Goal: Task Accomplishment & Management: Complete application form

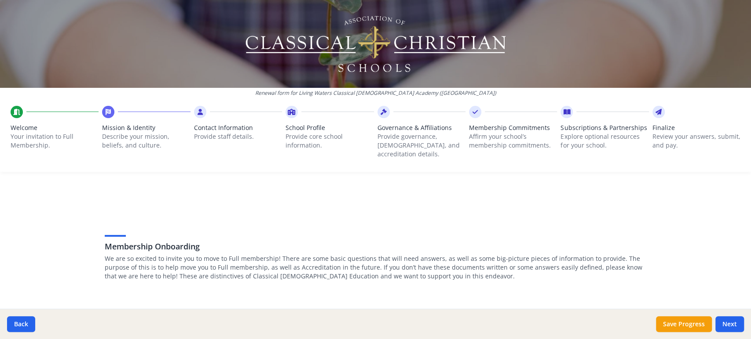
scroll to position [492, 0]
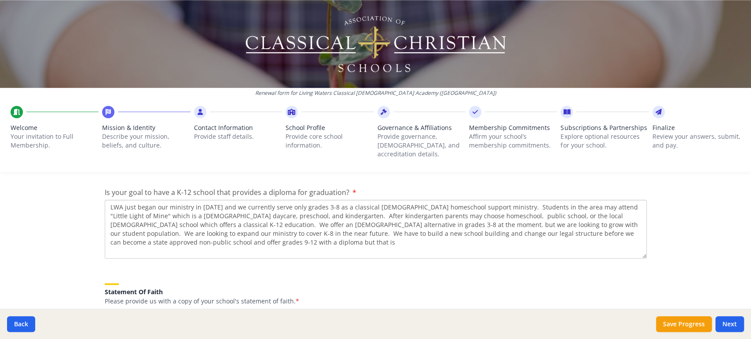
click at [132, 200] on textarea "LWA just began our ministry in [DATE] and we currently serve only grades 3-8 as…" at bounding box center [376, 229] width 542 height 59
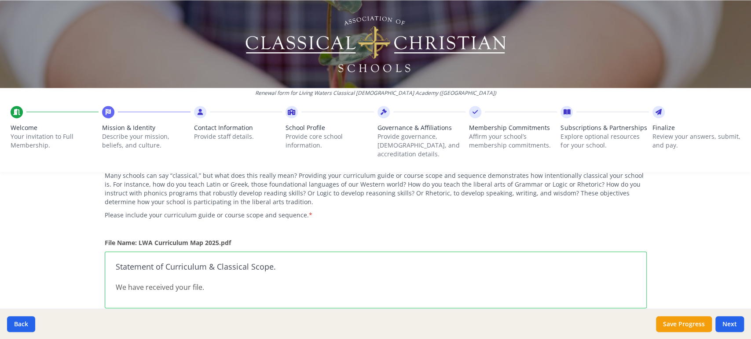
scroll to position [898, 0]
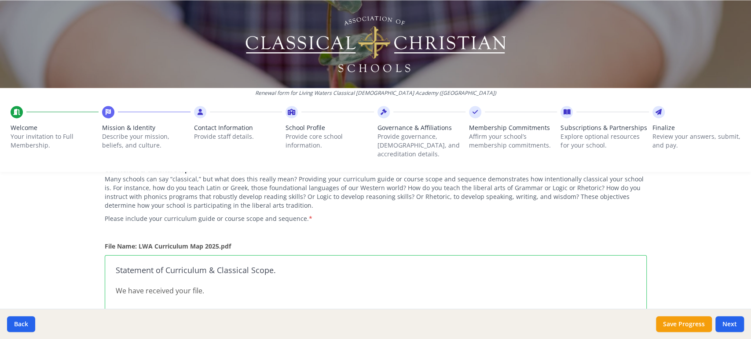
type textarea "LWA just began our ministry in [DATE] and we currently serve only grades 3-8 as…"
click at [213, 242] on strong "File Name: LWA Curriculum Map 2025.pdf" at bounding box center [168, 246] width 126 height 8
click at [178, 266] on h3 "Statement of Curriculum & Classical Scope." at bounding box center [376, 270] width 520 height 9
click at [181, 286] on p "We have received your file." at bounding box center [376, 291] width 520 height 11
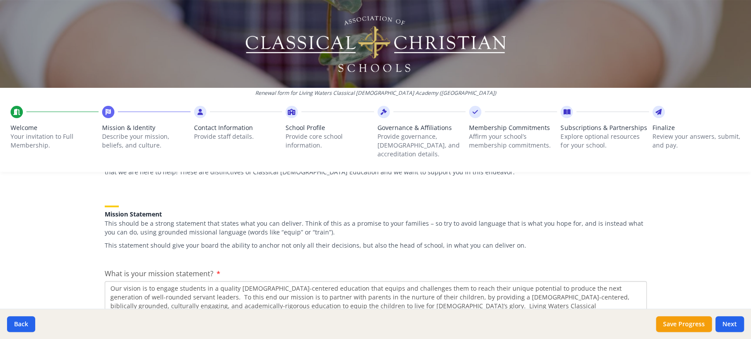
scroll to position [114, 0]
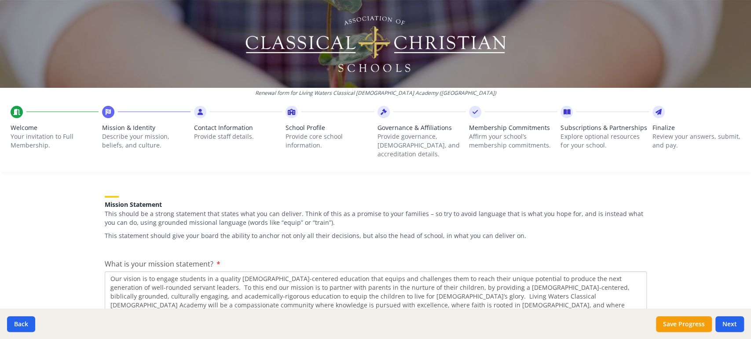
click at [295, 213] on p "This should be a strong statement that states what you can deliver. Think of th…" at bounding box center [376, 219] width 542 height 18
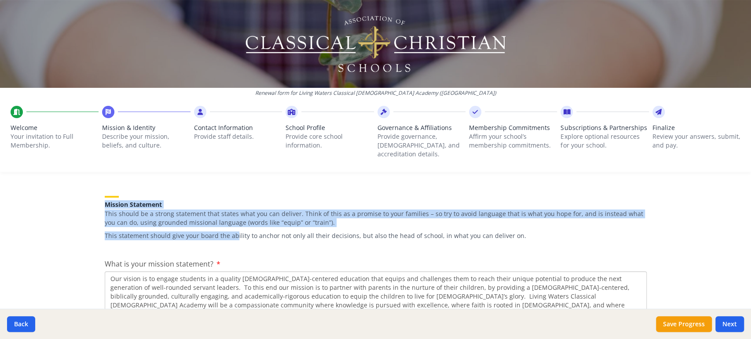
drag, startPoint x: 99, startPoint y: 194, endPoint x: 224, endPoint y: 226, distance: 128.4
click at [227, 226] on div "Mission Statement This should be a strong statement that states what you can de…" at bounding box center [376, 213] width 542 height 55
drag, startPoint x: 221, startPoint y: 257, endPoint x: 120, endPoint y: 202, distance: 114.5
click at [194, 259] on span "What is your mission statement?" at bounding box center [159, 264] width 109 height 10
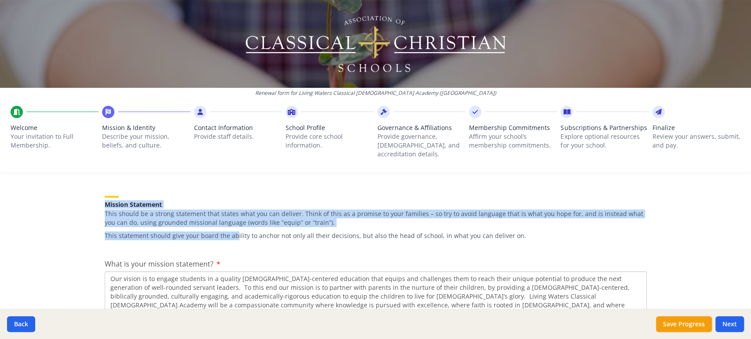
click at [194, 272] on textarea "Our vision is to engage students in a quality [DEMOGRAPHIC_DATA]-centered educa…" at bounding box center [376, 301] width 542 height 59
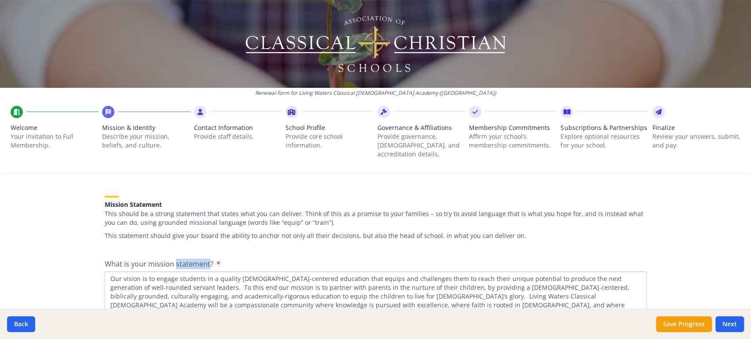
click at [194, 259] on span "What is your mission statement?" at bounding box center [159, 264] width 109 height 10
click at [194, 272] on textarea "Our vision is to engage students in a quality [DEMOGRAPHIC_DATA]-centered educa…" at bounding box center [376, 301] width 542 height 59
click at [213, 259] on div "What is your mission statement? Our vision is to engage students in a quality […" at bounding box center [376, 295] width 542 height 72
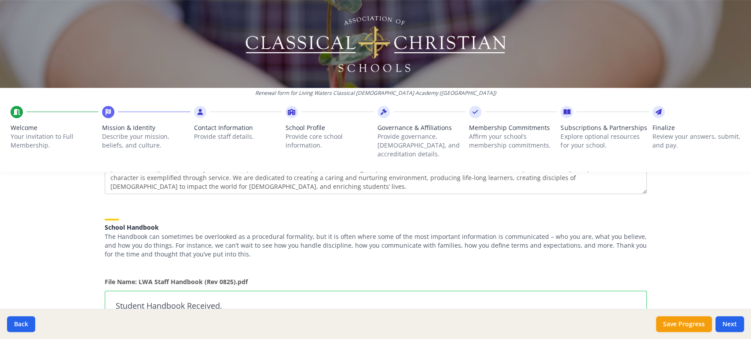
scroll to position [255, 0]
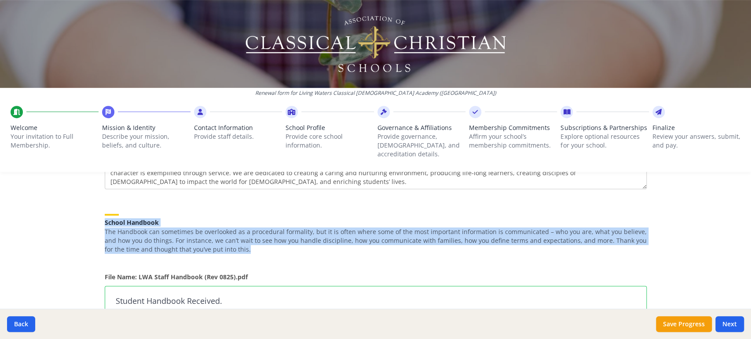
drag, startPoint x: 208, startPoint y: 244, endPoint x: 91, endPoint y: 214, distance: 120.7
click at [219, 248] on div "School Handbook The Handbook can sometimes be overlooked as a procedural formal…" at bounding box center [376, 231] width 542 height 55
drag, startPoint x: 195, startPoint y: 244, endPoint x: 102, endPoint y: 212, distance: 98.4
click at [105, 212] on div "School Handbook The Handbook can sometimes be overlooked as a procedural formal…" at bounding box center [376, 229] width 542 height 51
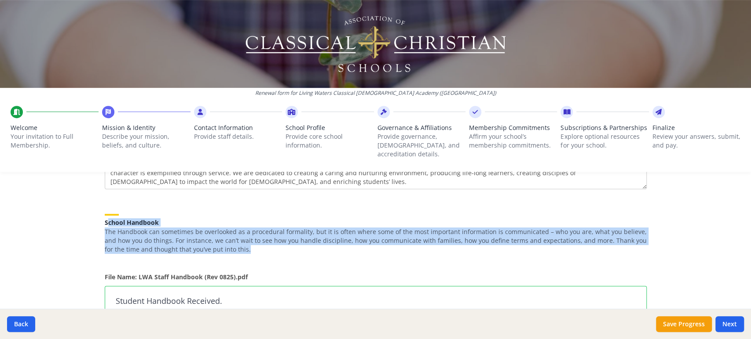
copy div "chool Handbook The Handbook can sometimes be overlooked as a procedural formali…"
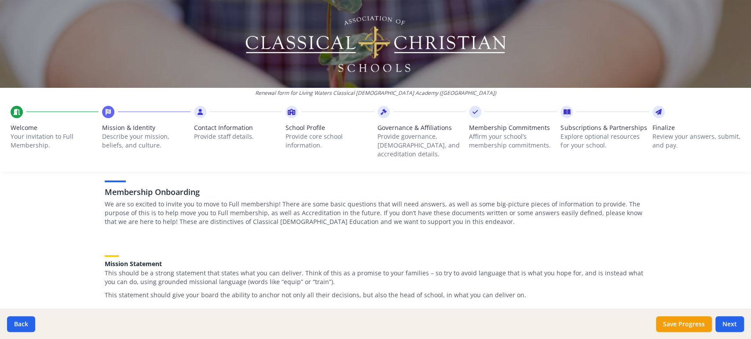
scroll to position [54, 0]
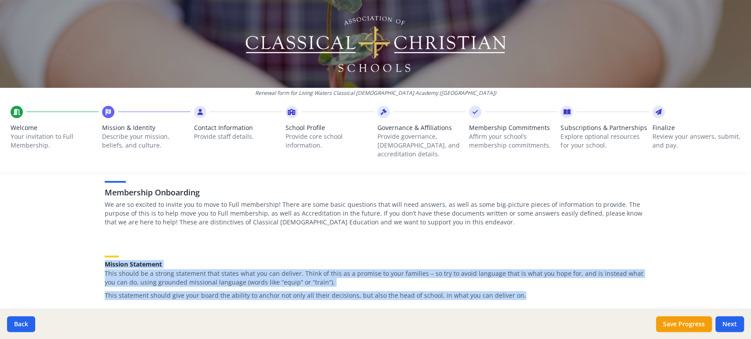
drag, startPoint x: 505, startPoint y: 289, endPoint x: 102, endPoint y: 256, distance: 404.6
click at [105, 256] on div "Mission Statement This should be a strong statement that states what you can de…" at bounding box center [376, 272] width 542 height 55
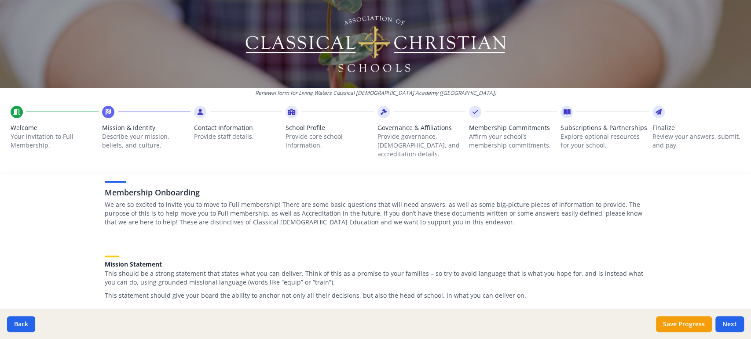
click at [297, 215] on p "We are so excited to invite you to move to Full membership! There are some basi…" at bounding box center [376, 214] width 542 height 26
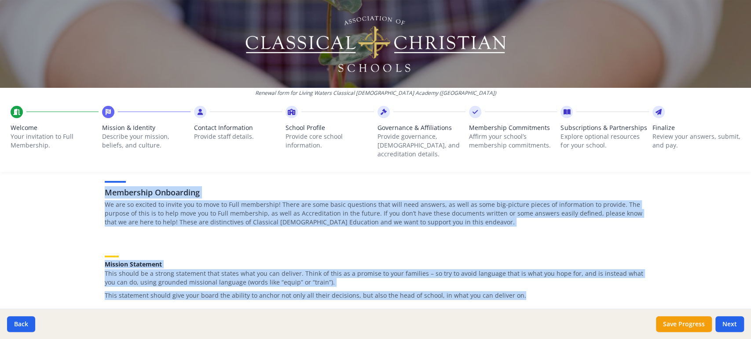
drag, startPoint x: 503, startPoint y: 289, endPoint x: 95, endPoint y: 182, distance: 422.3
copy div "Membership Onboarding We are so excited to invite you to move to Full membershi…"
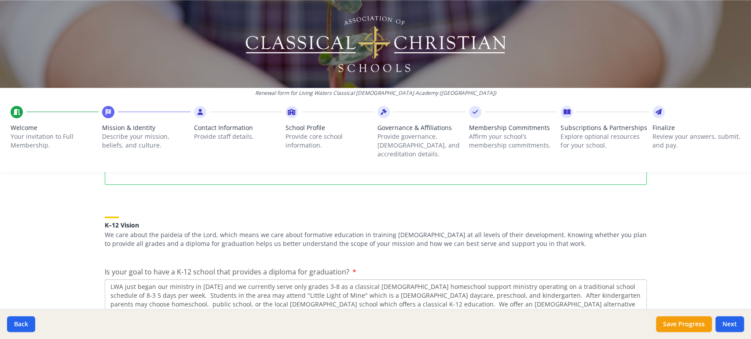
scroll to position [414, 0]
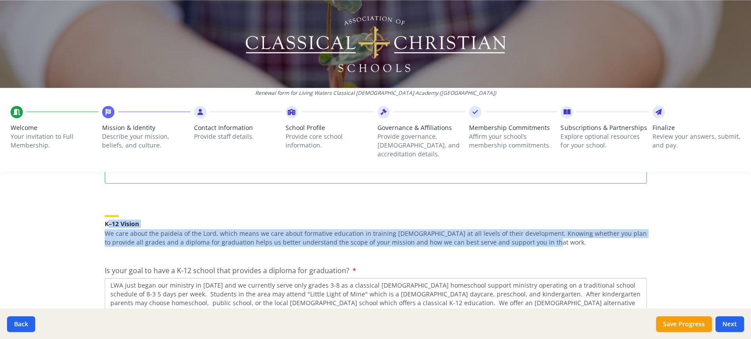
drag, startPoint x: 498, startPoint y: 233, endPoint x: 102, endPoint y: 215, distance: 396.6
click at [105, 215] on div "K–12 Vision We care about the paideia of the Lord, which means we care about fo…" at bounding box center [376, 226] width 542 height 42
copy div "–12 Vision We care about the paideia of the Lord, which means we care about for…"
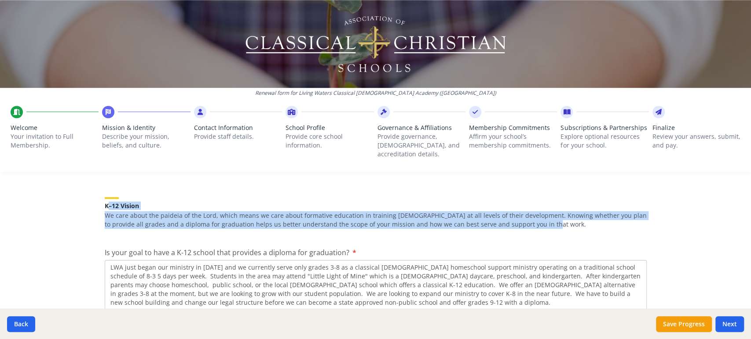
scroll to position [460, 0]
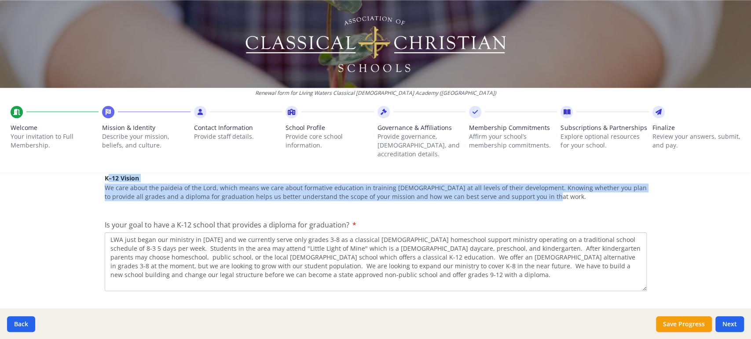
click at [360, 196] on div "K–12 Vision We care about the paideia of the Lord, which means we care about fo…" at bounding box center [376, 182] width 542 height 46
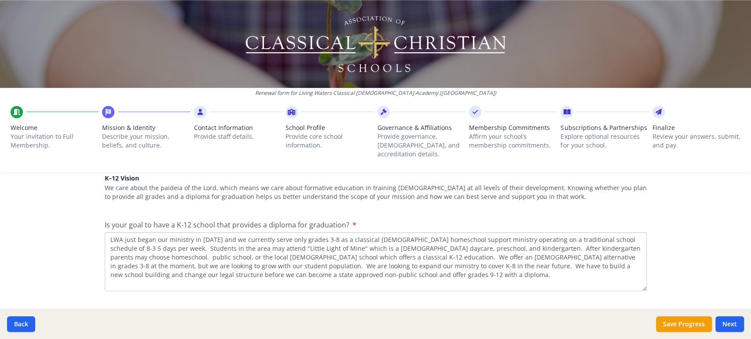
drag, startPoint x: 359, startPoint y: 219, endPoint x: 101, endPoint y: 171, distance: 263.0
copy div "K–12 Vision We care about the paideia of the Lord, which means we care about fo…"
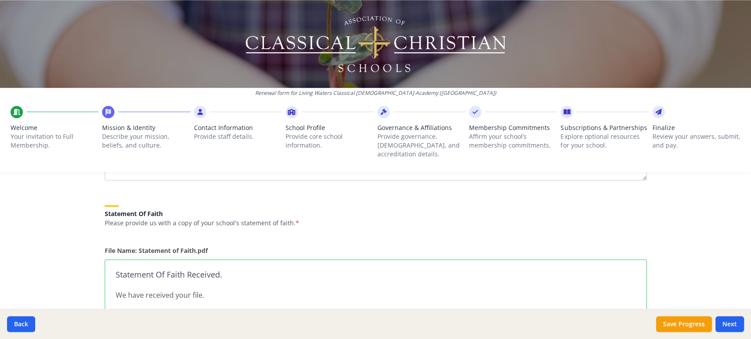
scroll to position [565, 0]
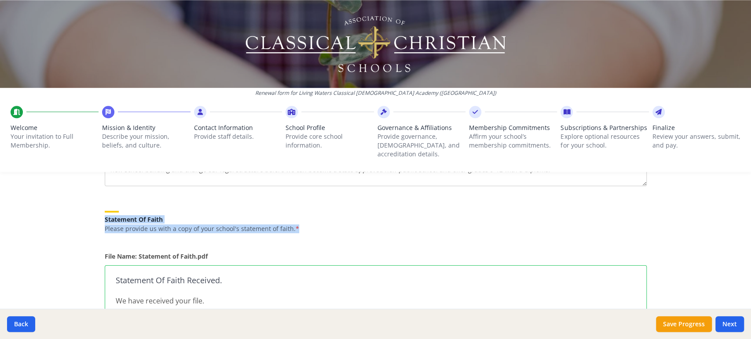
drag, startPoint x: 304, startPoint y: 219, endPoint x: 91, endPoint y: 208, distance: 213.5
click at [94, 208] on div "Membership Onboarding We are so excited to invite you to move to Full membershi…" at bounding box center [375, 319] width 563 height 1368
copy div "Statement Of Faith Please provide us with a copy of your school's statement of …"
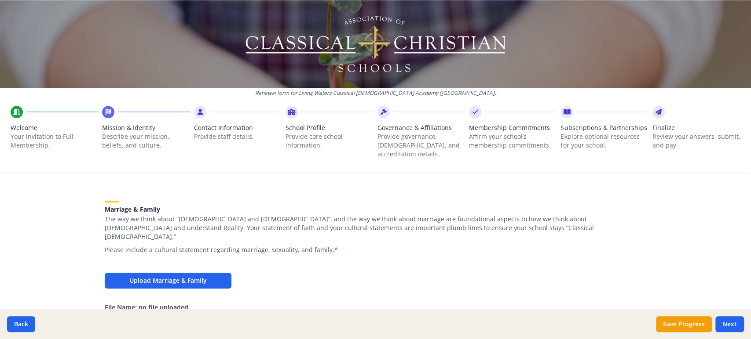
scroll to position [720, 0]
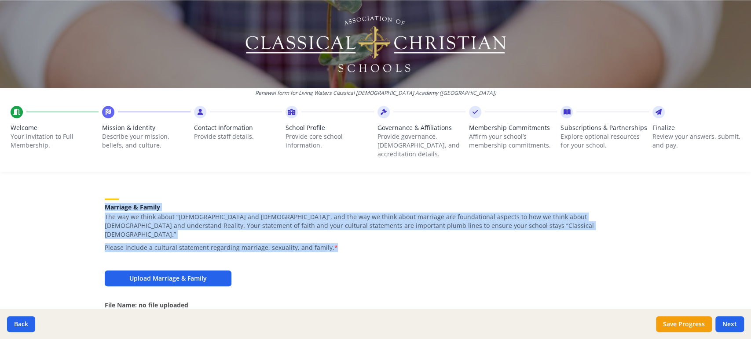
drag, startPoint x: 334, startPoint y: 232, endPoint x: 100, endPoint y: 196, distance: 237.1
click at [105, 196] on div "Marriage & Family The way we think about “[DEMOGRAPHIC_DATA] and [DEMOGRAPHIC_D…" at bounding box center [376, 220] width 542 height 64
copy div "Marriage & Family The way we think about “[DEMOGRAPHIC_DATA] and [DEMOGRAPHIC_D…"
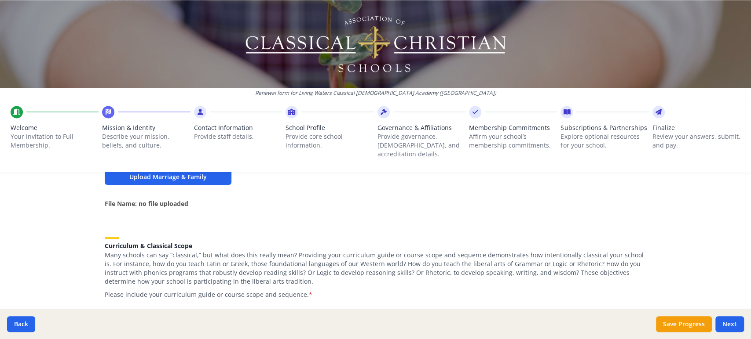
scroll to position [843, 0]
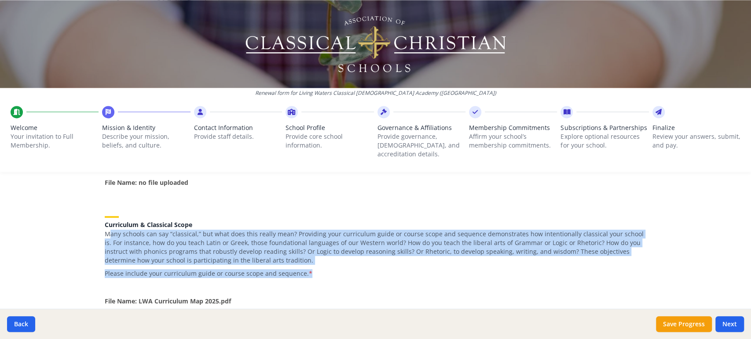
drag, startPoint x: 307, startPoint y: 258, endPoint x: 103, endPoint y: 212, distance: 209.5
click at [105, 212] on div "Curriculum & Classical Scope Many schools can say “classical,” but what does th…" at bounding box center [376, 242] width 542 height 73
copy div "any schools can say “classical,” but what does this really mean? Providing your…"
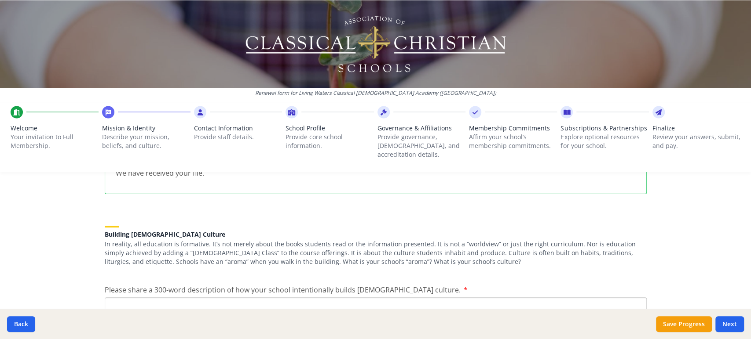
scroll to position [1017, 0]
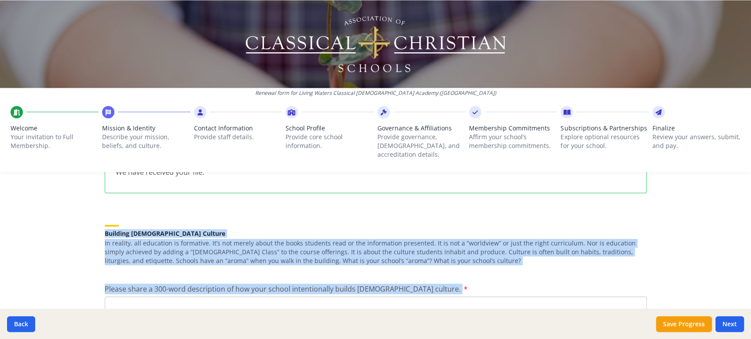
drag, startPoint x: 427, startPoint y: 273, endPoint x: 98, endPoint y: 213, distance: 334.8
copy div "Building [DEMOGRAPHIC_DATA] Culture In reality, all education is formative. It’…"
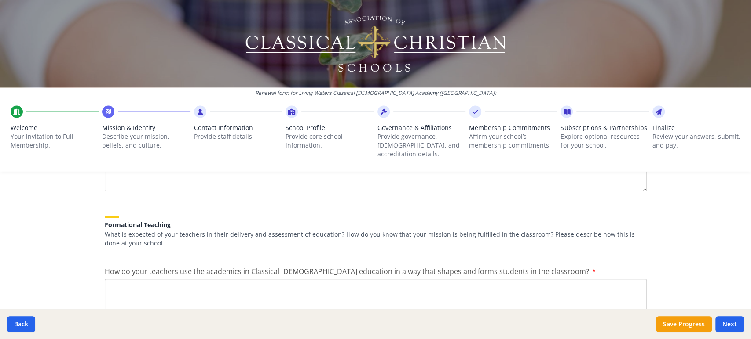
scroll to position [1181, 0]
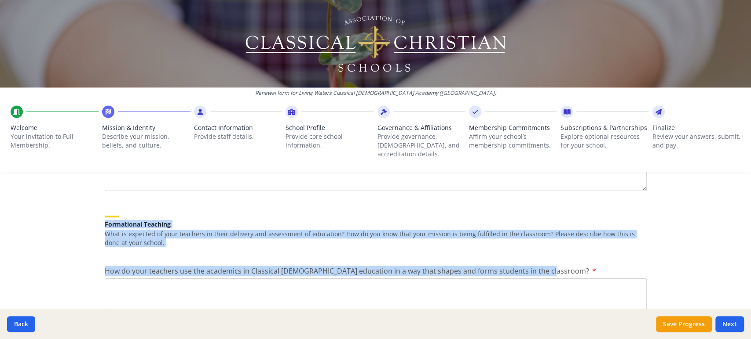
drag, startPoint x: 541, startPoint y: 254, endPoint x: 100, endPoint y: 205, distance: 443.2
copy div "Formational Teaching What is expected of your teachers in their delivery and as…"
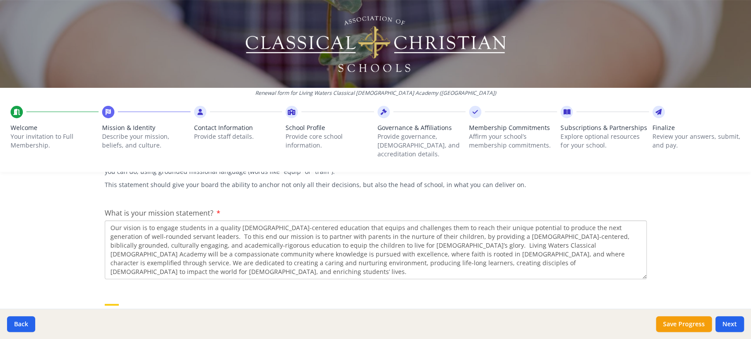
scroll to position [168, 0]
drag, startPoint x: 348, startPoint y: 252, endPoint x: 101, endPoint y: 213, distance: 250.2
click at [105, 218] on textarea "Our vision is to engage students in a quality [DEMOGRAPHIC_DATA]-centered educa…" at bounding box center [376, 247] width 542 height 59
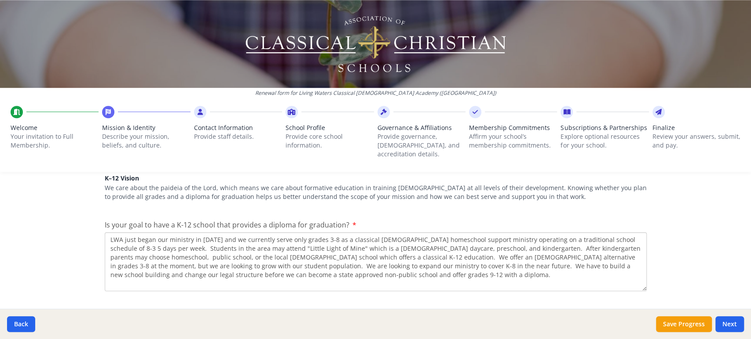
scroll to position [456, 0]
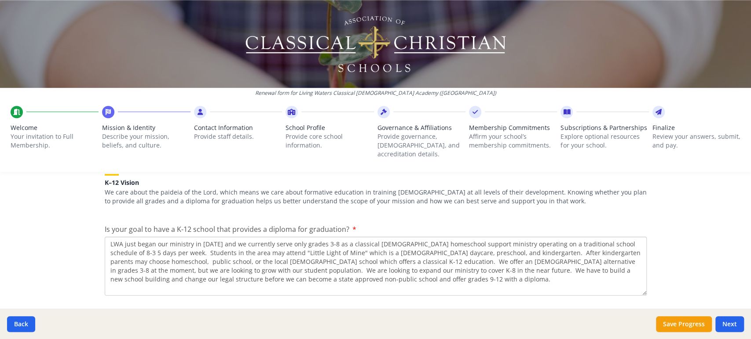
drag, startPoint x: 242, startPoint y: 272, endPoint x: 109, endPoint y: 232, distance: 139.2
click at [109, 237] on textarea "LWA just began our ministry in [DATE] and we currently serve only grades 3-8 as…" at bounding box center [376, 266] width 542 height 59
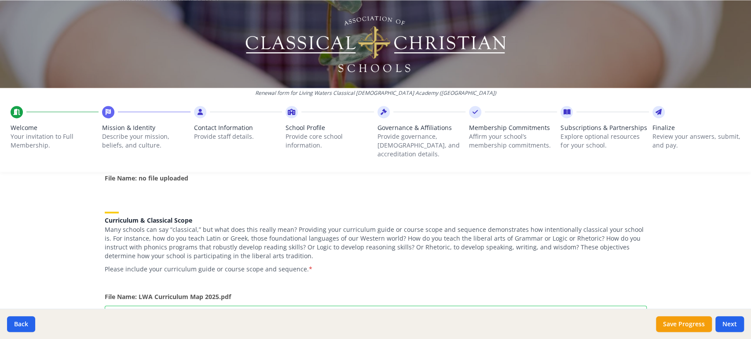
scroll to position [848, 0]
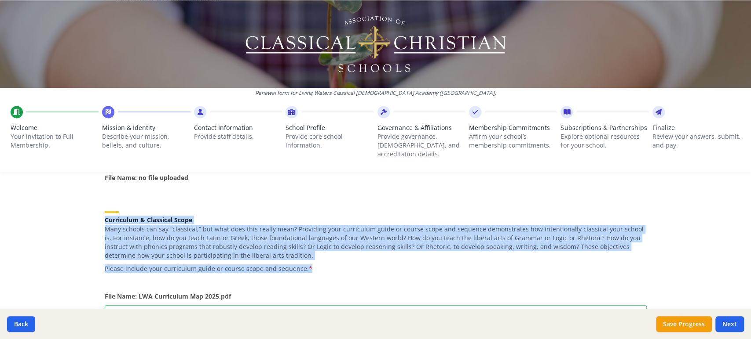
drag, startPoint x: 299, startPoint y: 252, endPoint x: 95, endPoint y: 203, distance: 209.8
click at [95, 203] on div "Membership Onboarding We are so excited to invite you to move to Full membershi…" at bounding box center [375, 36] width 563 height 1368
copy div "Curriculum & Classical Scope Many schools can say “classical,” but what does th…"
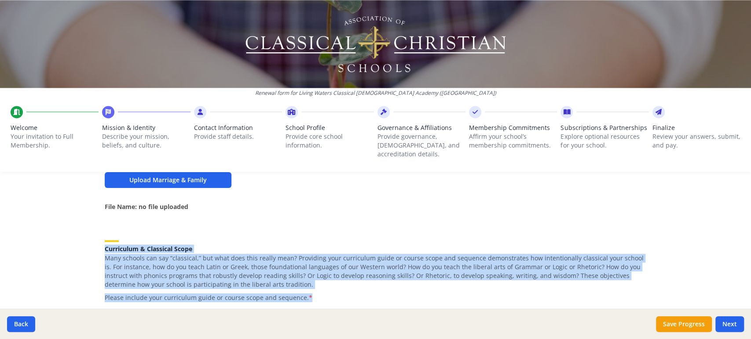
scroll to position [825, 0]
